Goal: Task Accomplishment & Management: Manage account settings

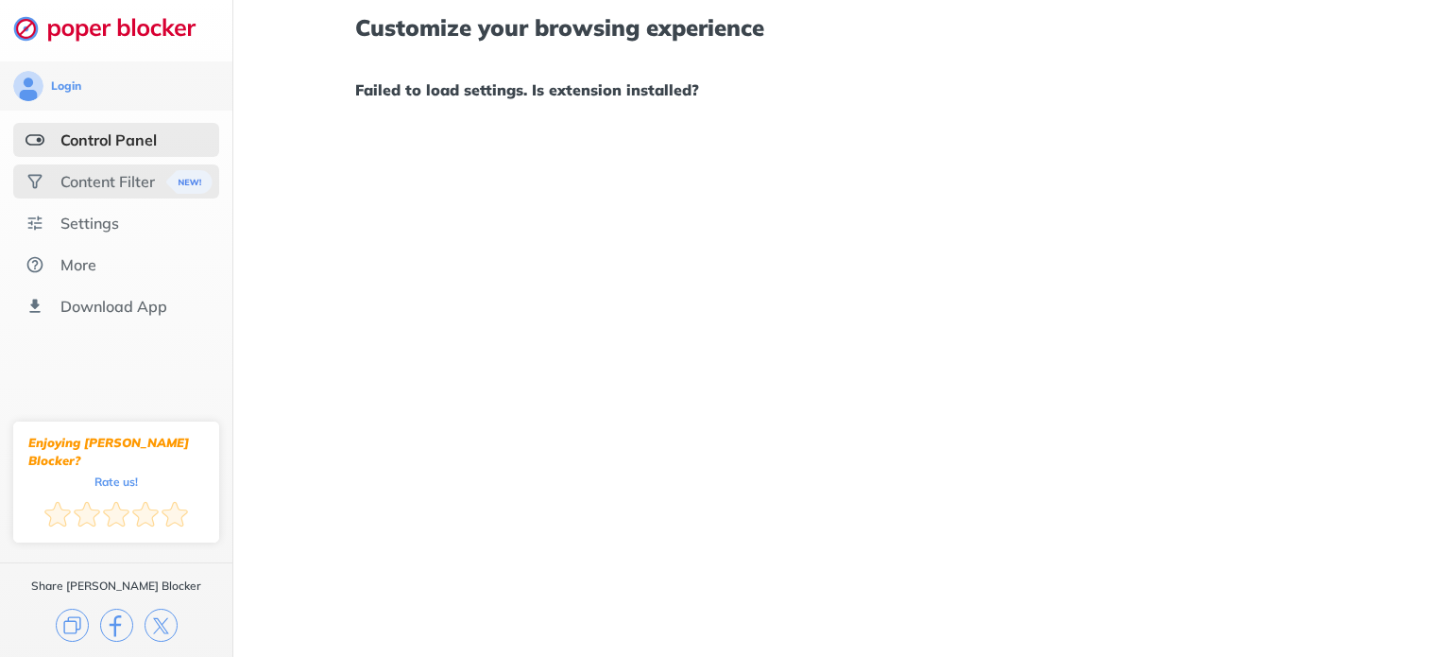
click at [114, 179] on div "Content Filter" at bounding box center [107, 181] width 94 height 19
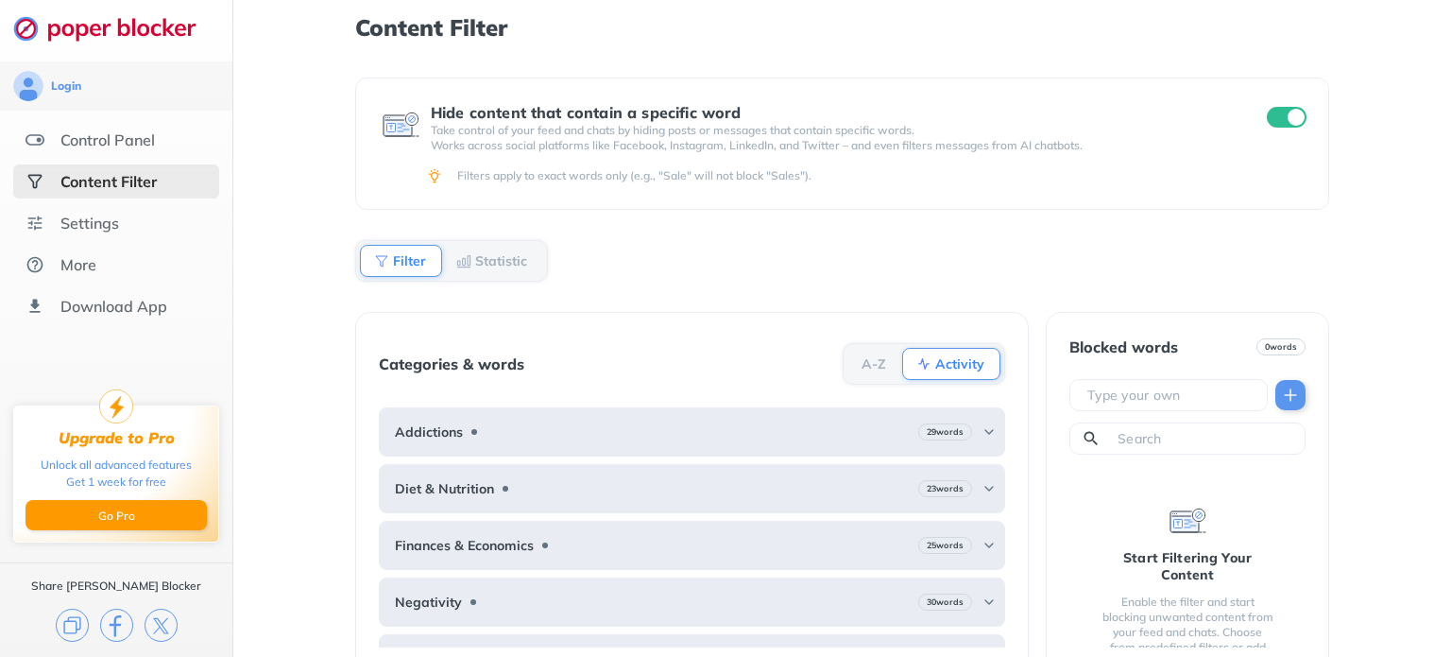
scroll to position [31, 0]
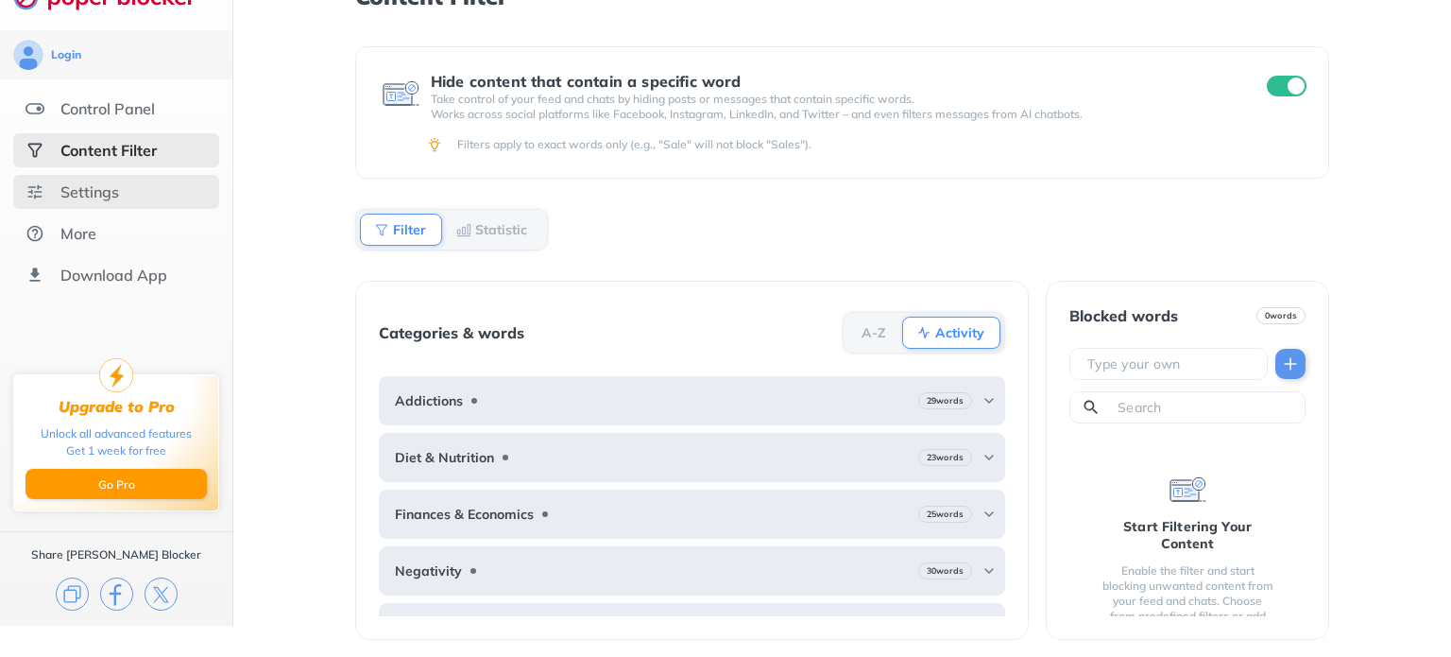
click at [77, 182] on div "Settings" at bounding box center [89, 191] width 59 height 19
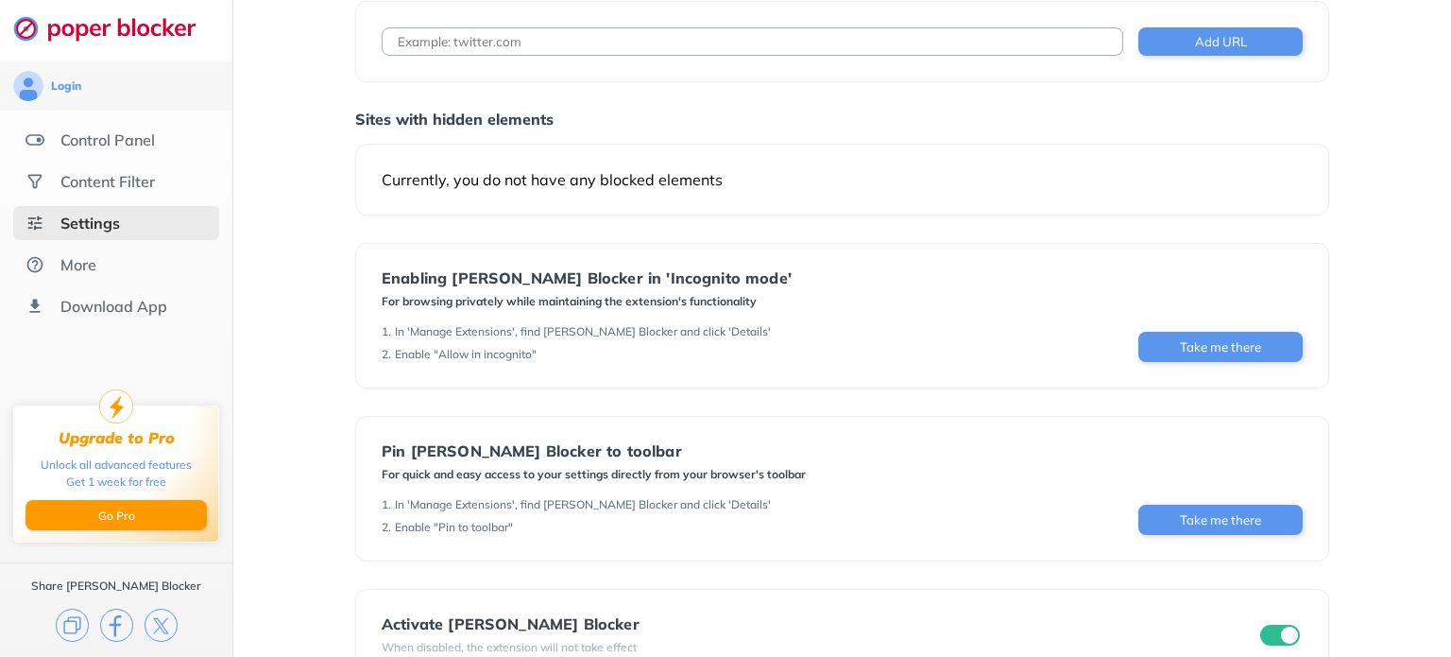
scroll to position [160, 0]
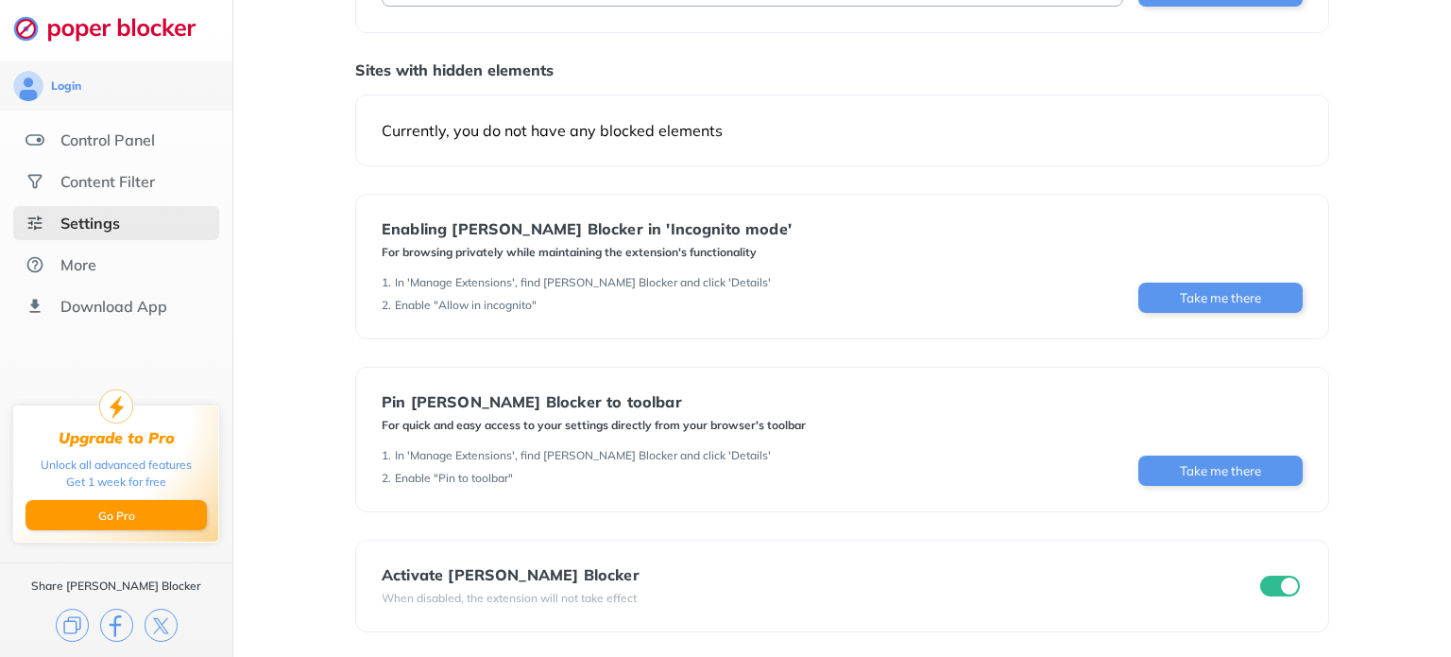
click at [1280, 590] on input "checkbox" at bounding box center [1280, 585] width 40 height 21
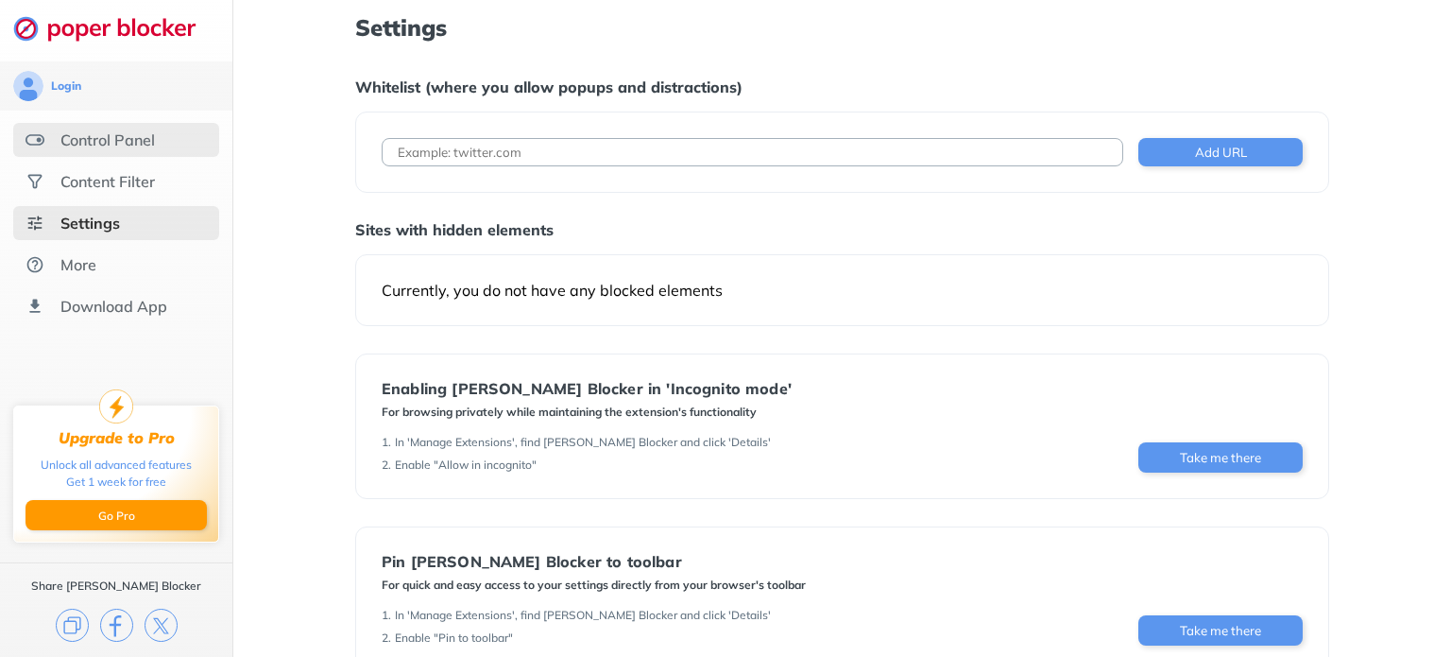
click at [153, 150] on div "Control Panel" at bounding box center [116, 140] width 206 height 34
